Goal: Task Accomplishment & Management: Manage account settings

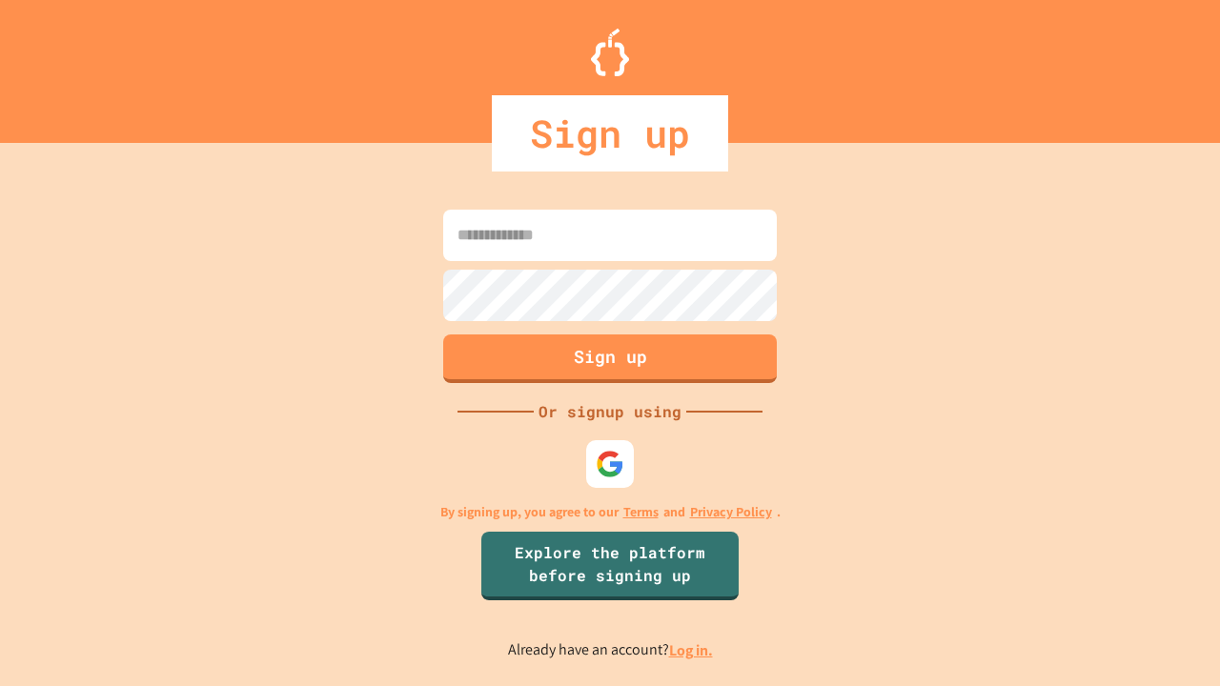
click at [692, 650] on link "Log in." at bounding box center [691, 651] width 44 height 20
